Goal: Register for event/course

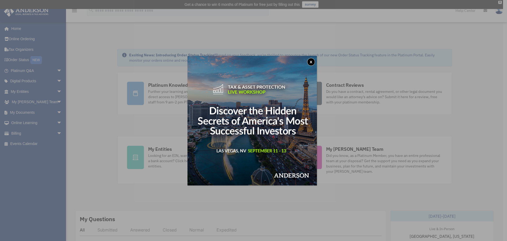
click at [314, 60] on button "x" at bounding box center [311, 62] width 8 height 8
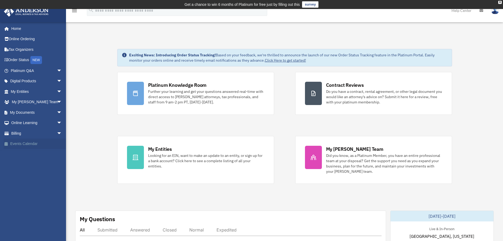
click at [22, 143] on link "Events Calendar" at bounding box center [37, 143] width 66 height 11
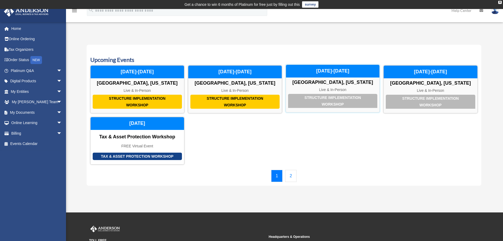
click at [340, 102] on div "Structure Implementation Workshop" at bounding box center [332, 101] width 89 height 14
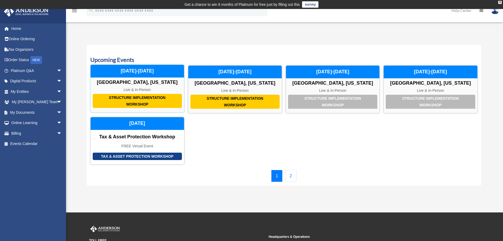
click at [129, 105] on div "Structure Implementation Workshop" at bounding box center [137, 101] width 89 height 14
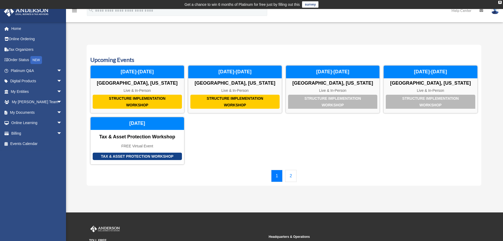
click at [217, 41] on div "Calendar date_range Published on Last updated [DATE] [DATE] by [PERSON_NAME] Ad…" at bounding box center [284, 115] width 395 height 154
click at [290, 175] on link "2" at bounding box center [290, 176] width 11 height 12
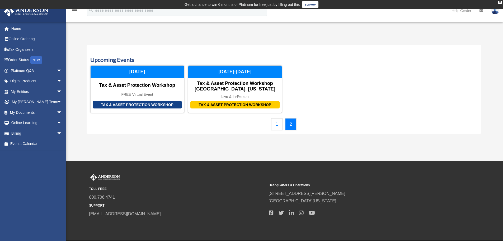
click at [277, 123] on link "1" at bounding box center [276, 124] width 11 height 12
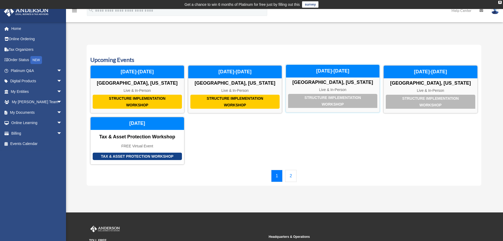
click at [350, 95] on div "Structure Implementation Workshop" at bounding box center [332, 101] width 89 height 14
